Goal: Check status: Check status

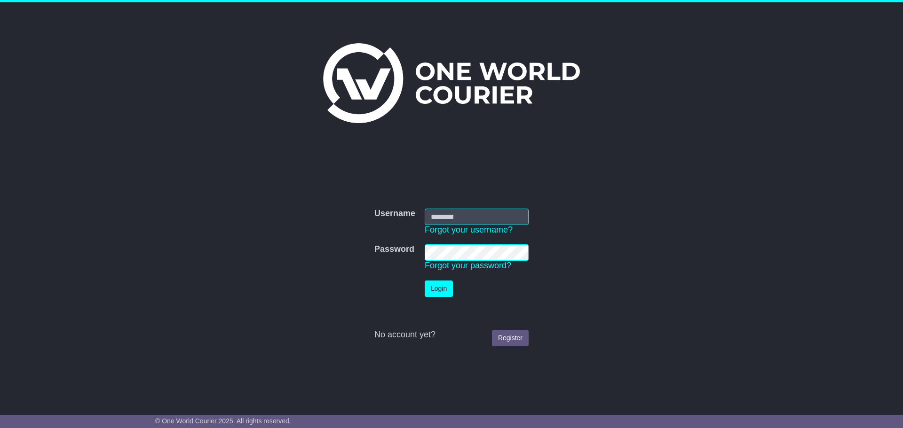
type input "**********"
click at [445, 287] on button "Login" at bounding box center [438, 289] width 28 height 16
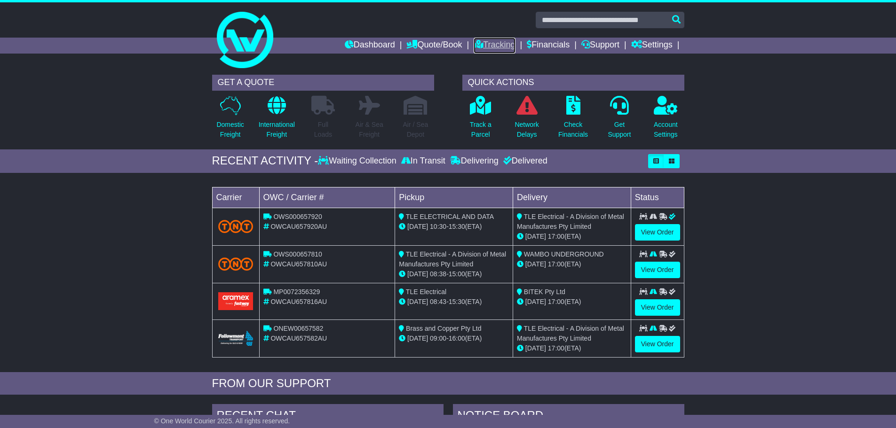
click at [488, 44] on link "Tracking" at bounding box center [493, 46] width 41 height 16
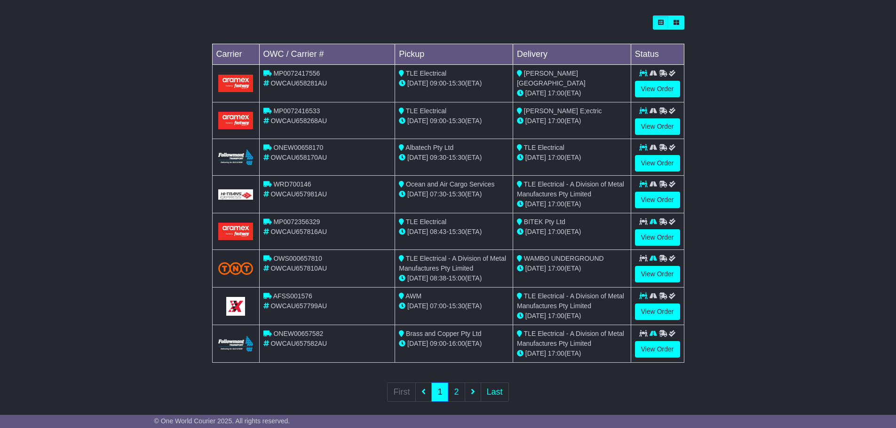
scroll to position [271, 0]
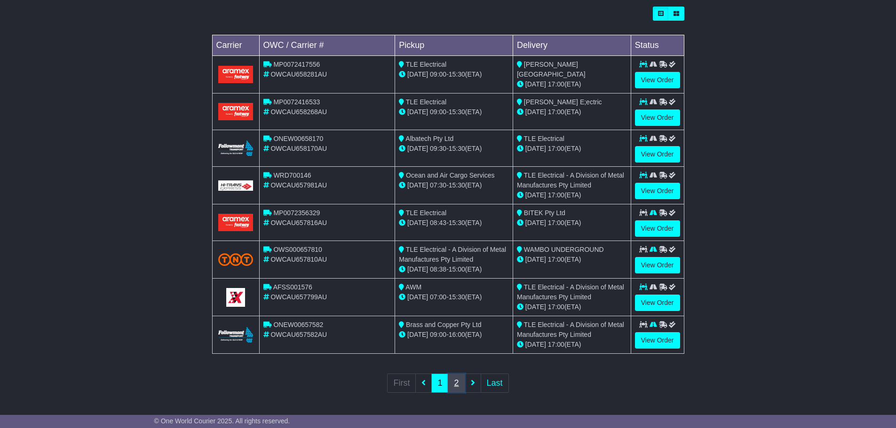
click at [455, 382] on link "2" at bounding box center [456, 383] width 17 height 19
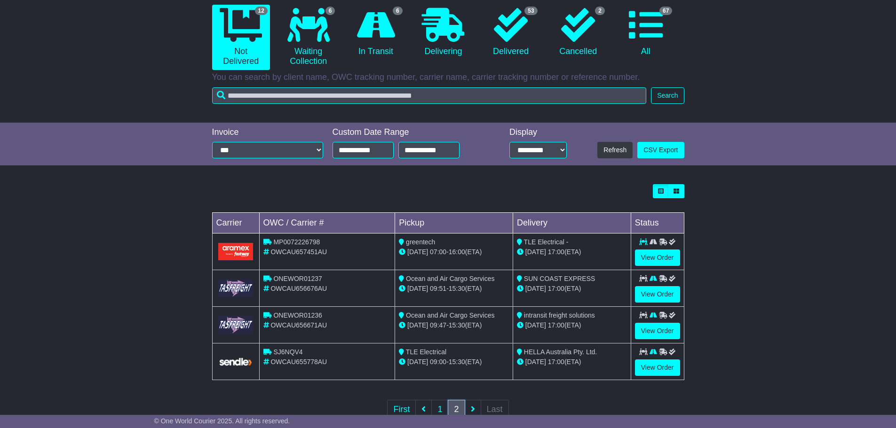
scroll to position [94, 0]
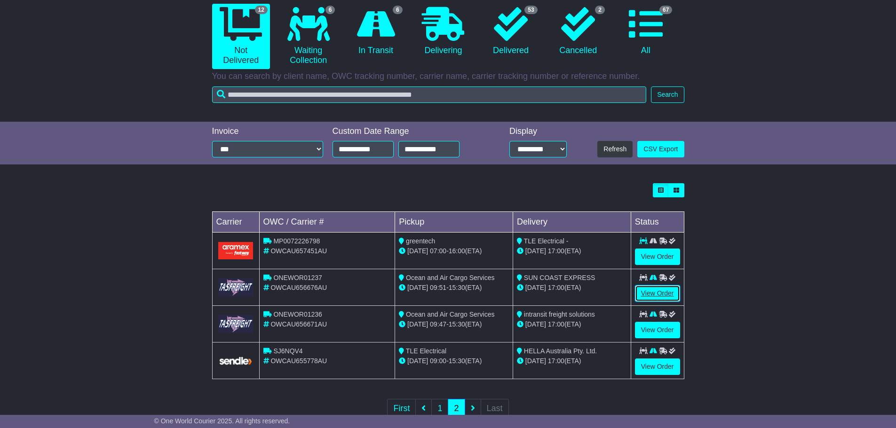
click at [669, 290] on link "View Order" at bounding box center [657, 293] width 45 height 16
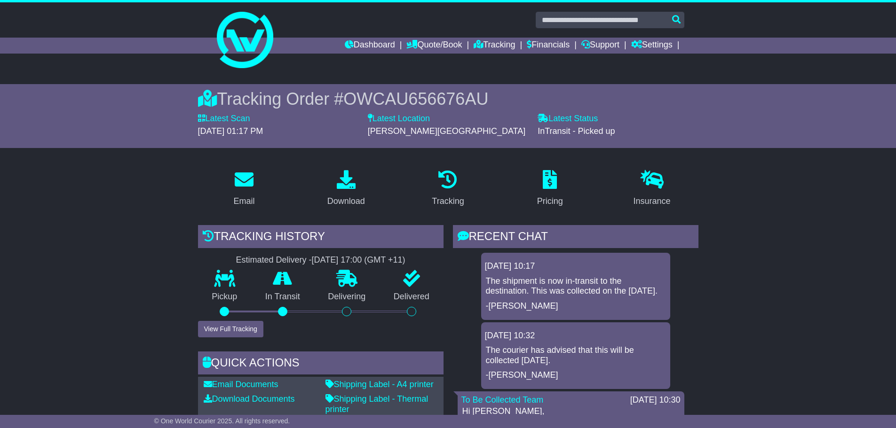
click at [458, 98] on span "OWCAU656676AU" at bounding box center [415, 98] width 145 height 19
copy span "OWCAU656676AU"
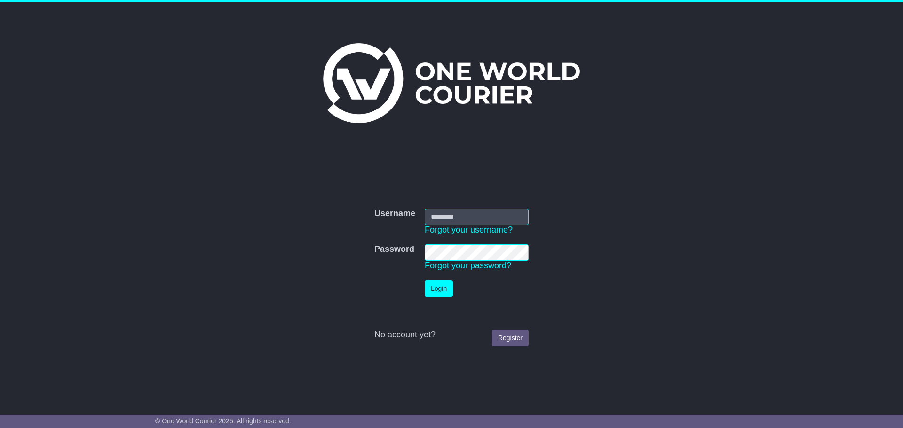
type input "**********"
click at [444, 284] on button "Login" at bounding box center [438, 289] width 28 height 16
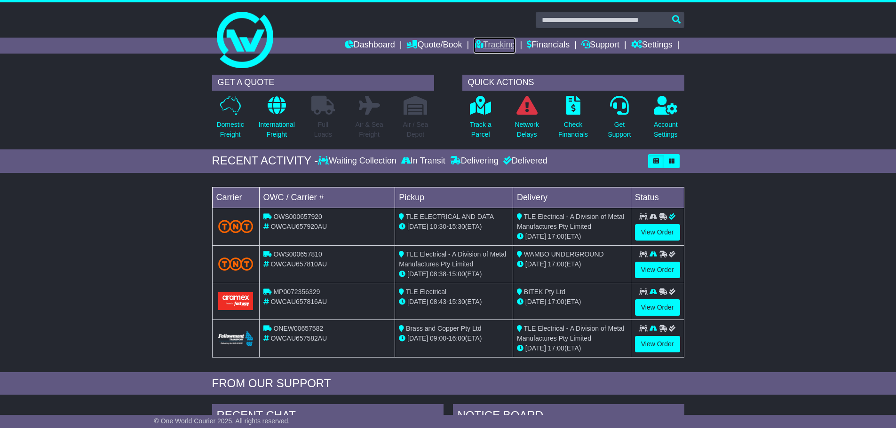
click at [478, 43] on link "Tracking" at bounding box center [493, 46] width 41 height 16
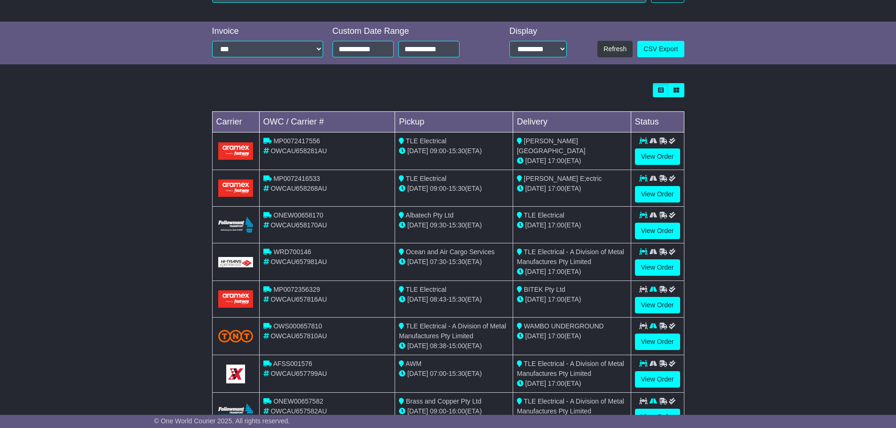
scroll to position [271, 0]
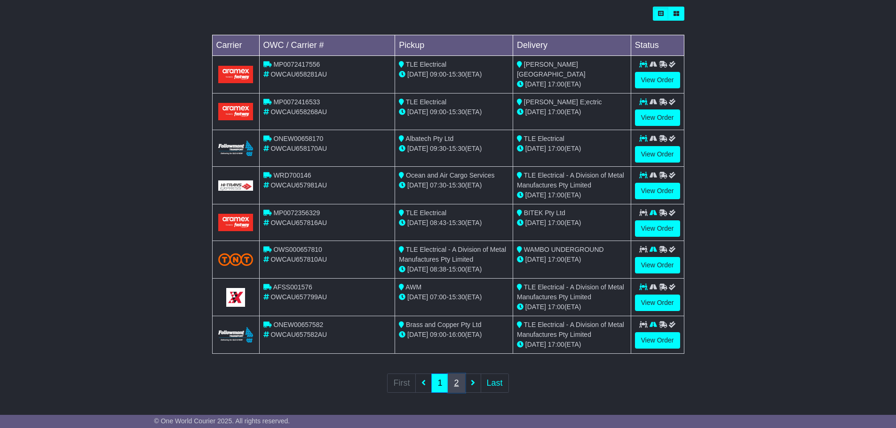
click at [453, 382] on link "2" at bounding box center [456, 383] width 17 height 19
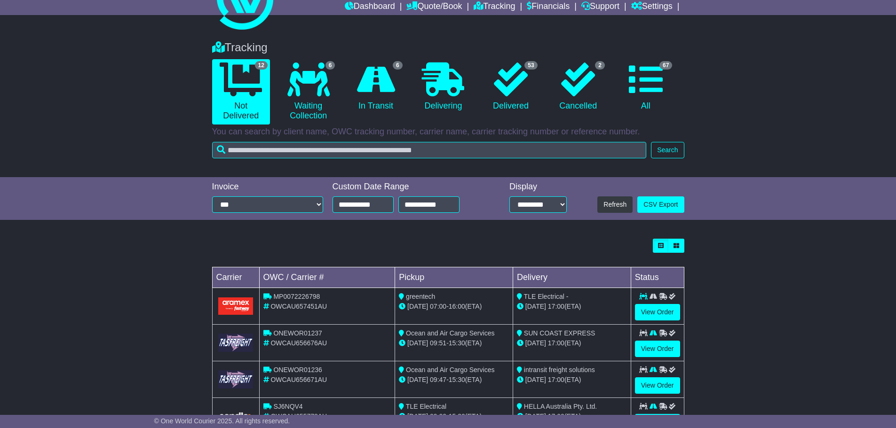
scroll to position [120, 0]
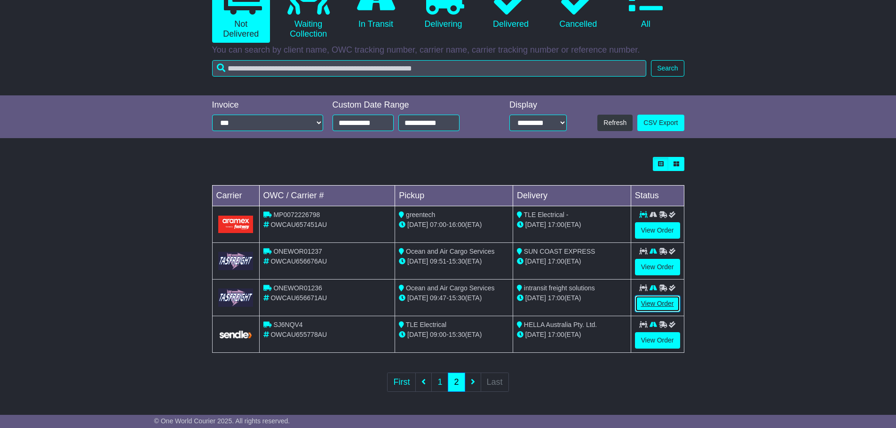
click at [665, 302] on link "View Order" at bounding box center [657, 304] width 45 height 16
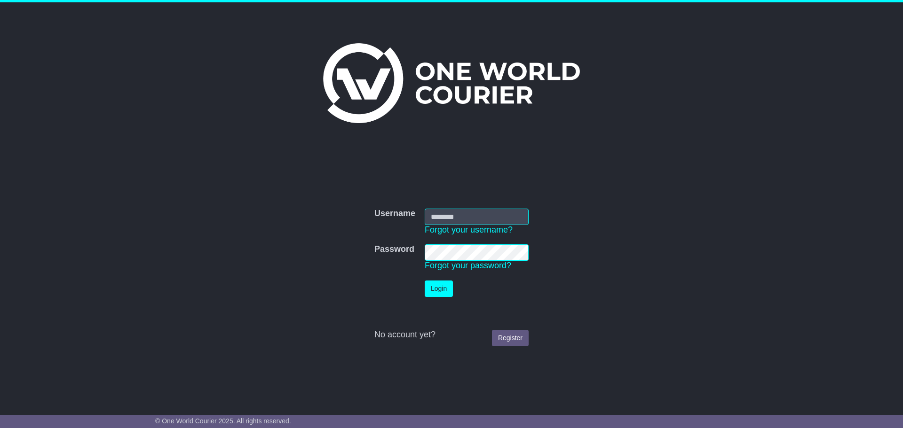
type input "**********"
click at [439, 295] on button "Login" at bounding box center [438, 289] width 28 height 16
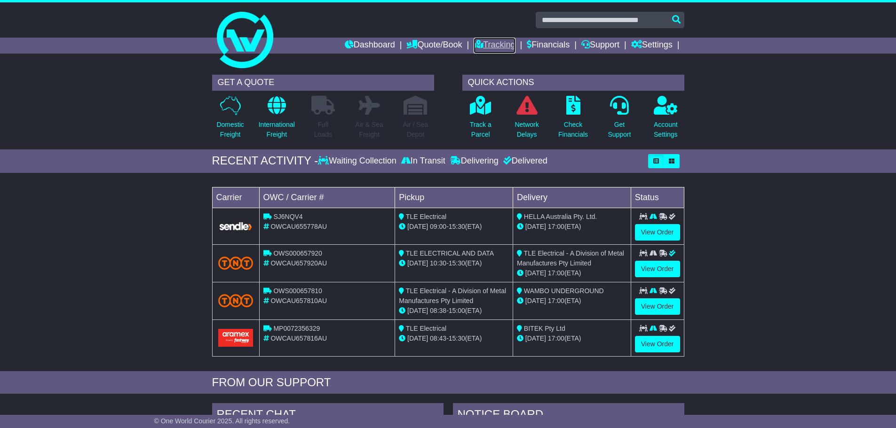
click at [484, 40] on link "Tracking" at bounding box center [493, 46] width 41 height 16
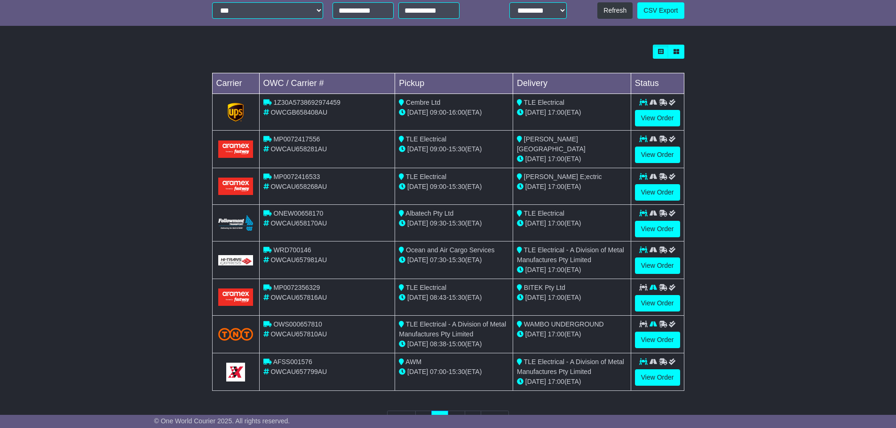
scroll to position [270, 0]
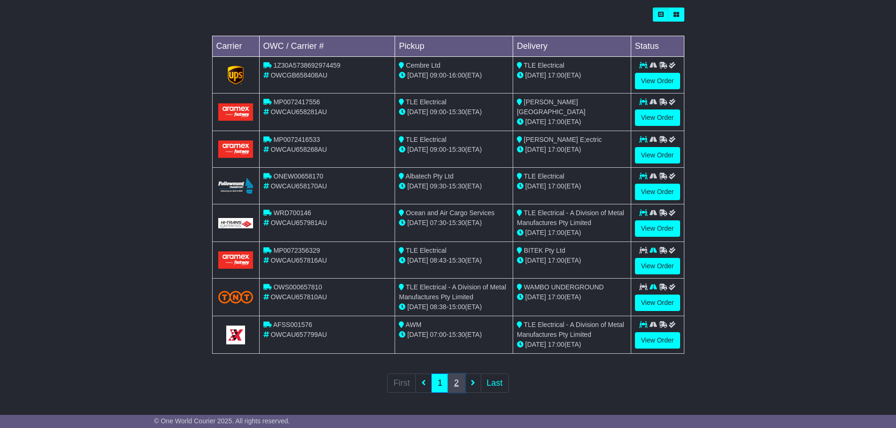
click at [454, 385] on link "2" at bounding box center [456, 383] width 17 height 19
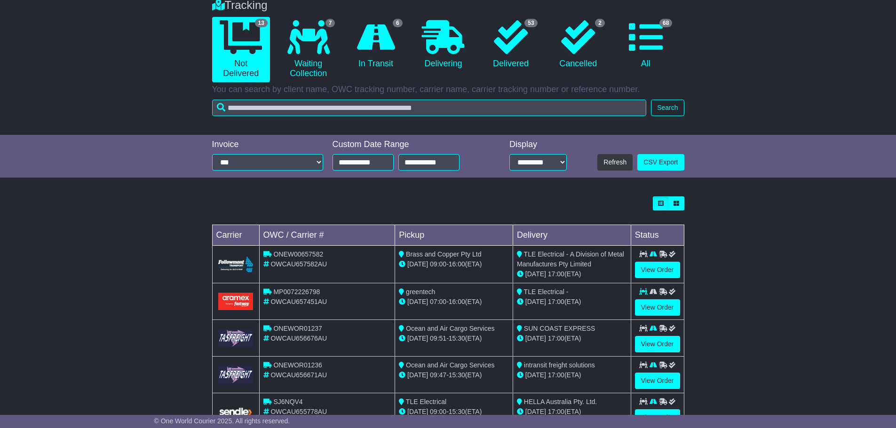
scroll to position [158, 0]
